Goal: Transaction & Acquisition: Download file/media

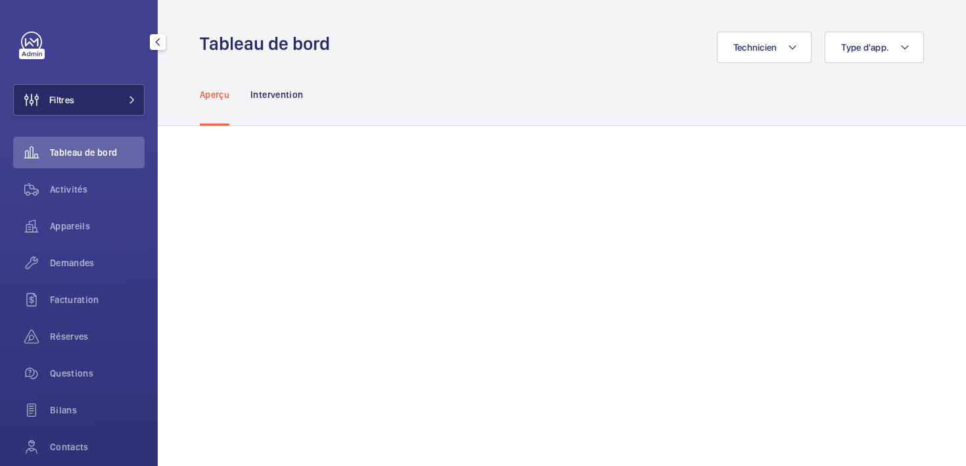
click at [93, 100] on button "Filtres" at bounding box center [78, 100] width 131 height 32
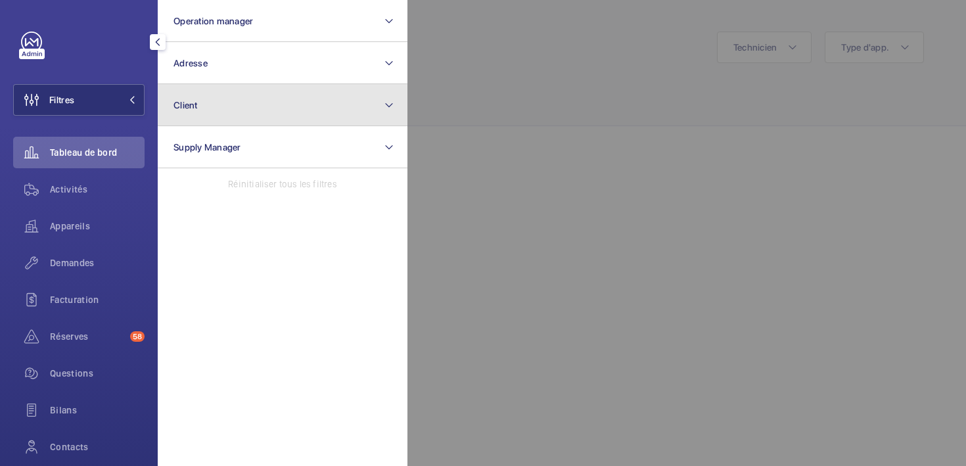
click at [247, 111] on button "Client" at bounding box center [283, 105] width 250 height 42
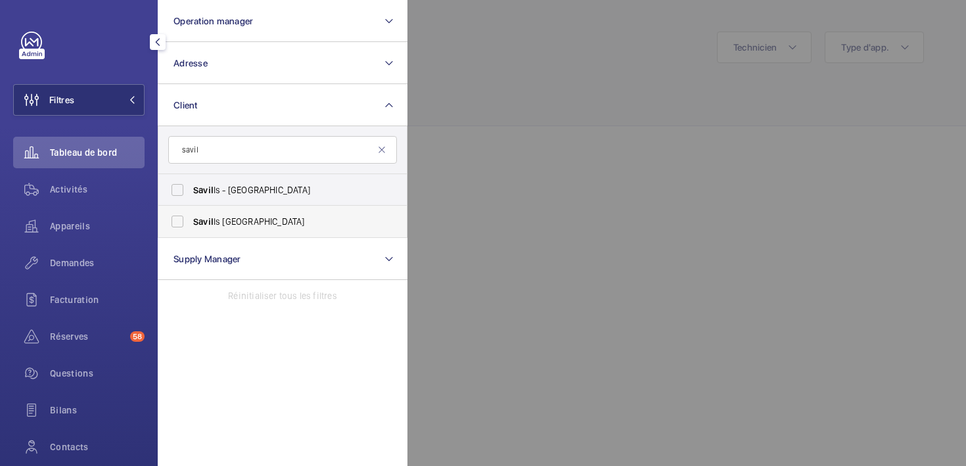
type input "savil"
click at [235, 218] on span "Savil ls [GEOGRAPHIC_DATA]" at bounding box center [283, 221] width 181 height 13
click at [191, 218] on input "Savil ls [GEOGRAPHIC_DATA]" at bounding box center [177, 221] width 26 height 26
checkbox input "true"
click at [467, 197] on div at bounding box center [891, 233] width 966 height 466
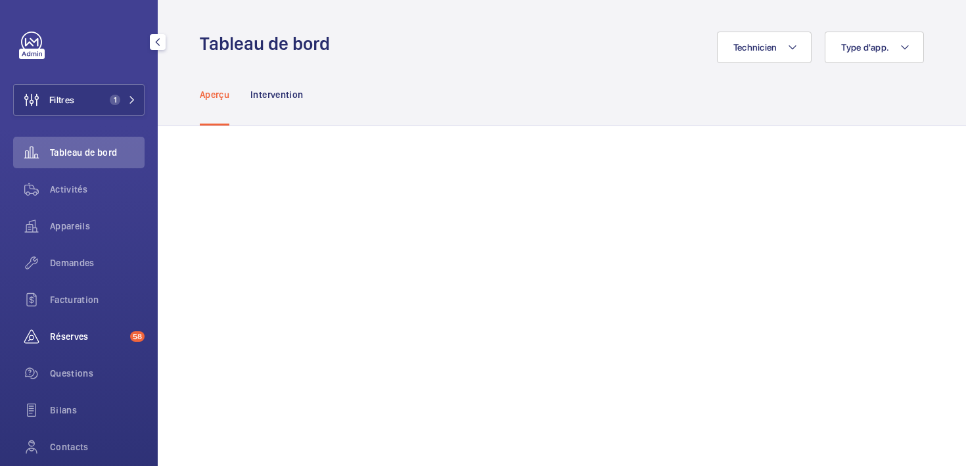
click at [85, 332] on span "Réserves" at bounding box center [87, 336] width 75 height 13
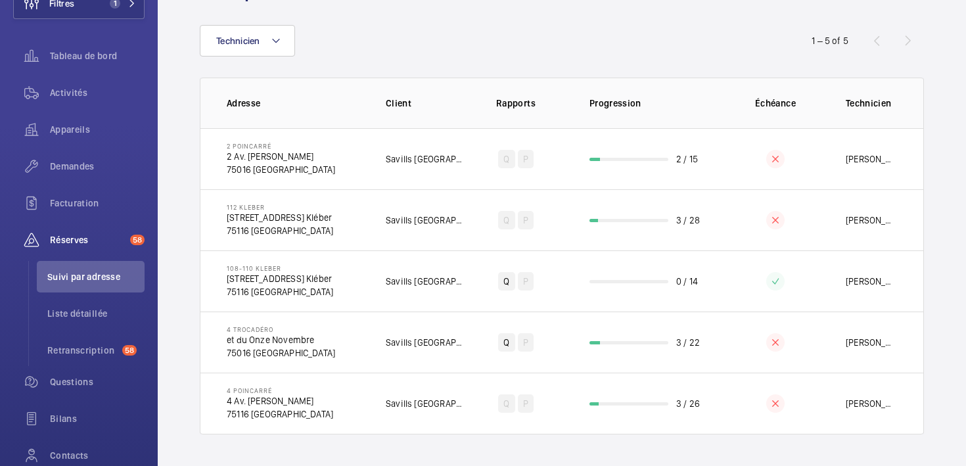
scroll to position [69, 0]
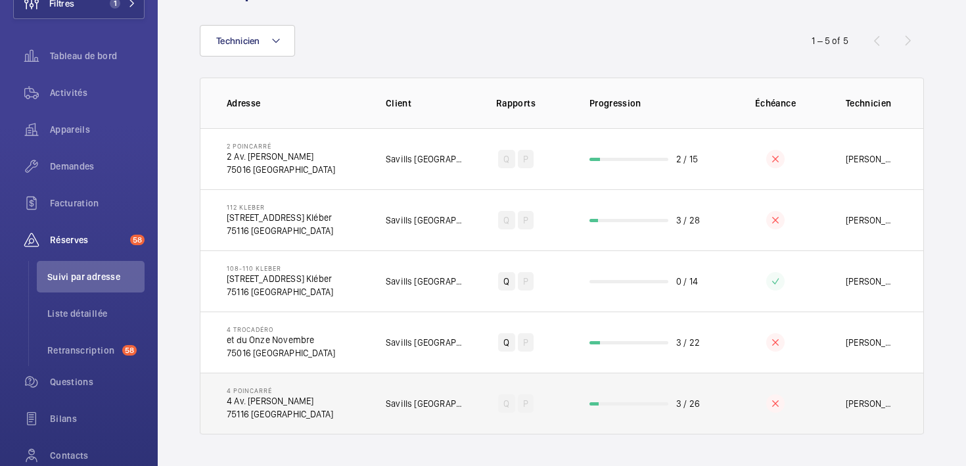
click at [308, 409] on p "75116 [GEOGRAPHIC_DATA]" at bounding box center [280, 414] width 106 height 13
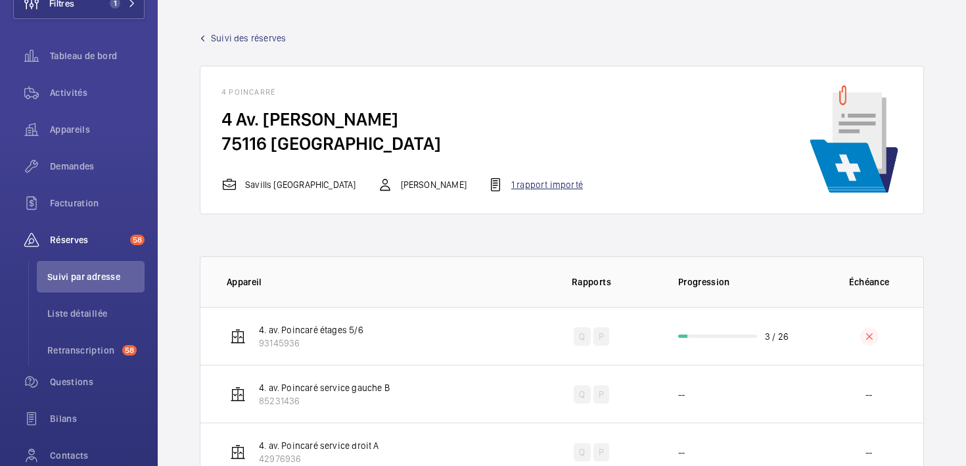
click at [498, 186] on div "1 rapport importé" at bounding box center [535, 185] width 95 height 16
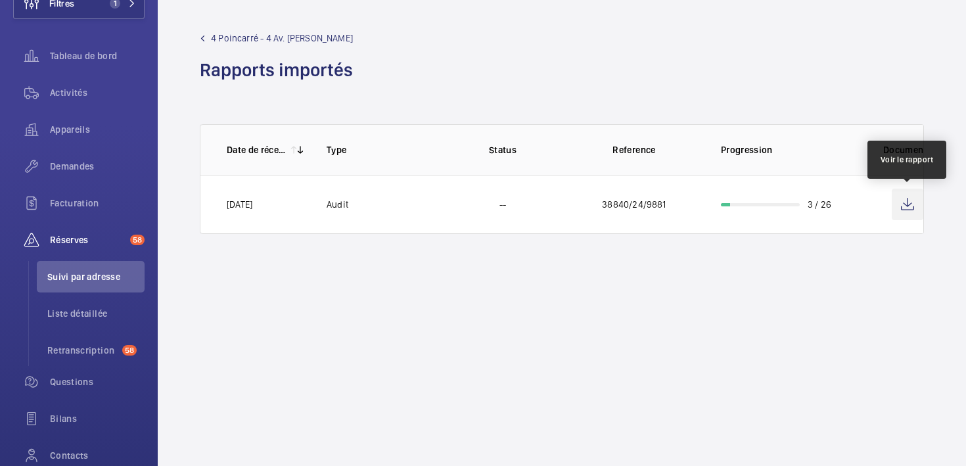
click at [908, 207] on wm-front-icon-button at bounding box center [908, 205] width 32 height 32
